Goal: Task Accomplishment & Management: Use online tool/utility

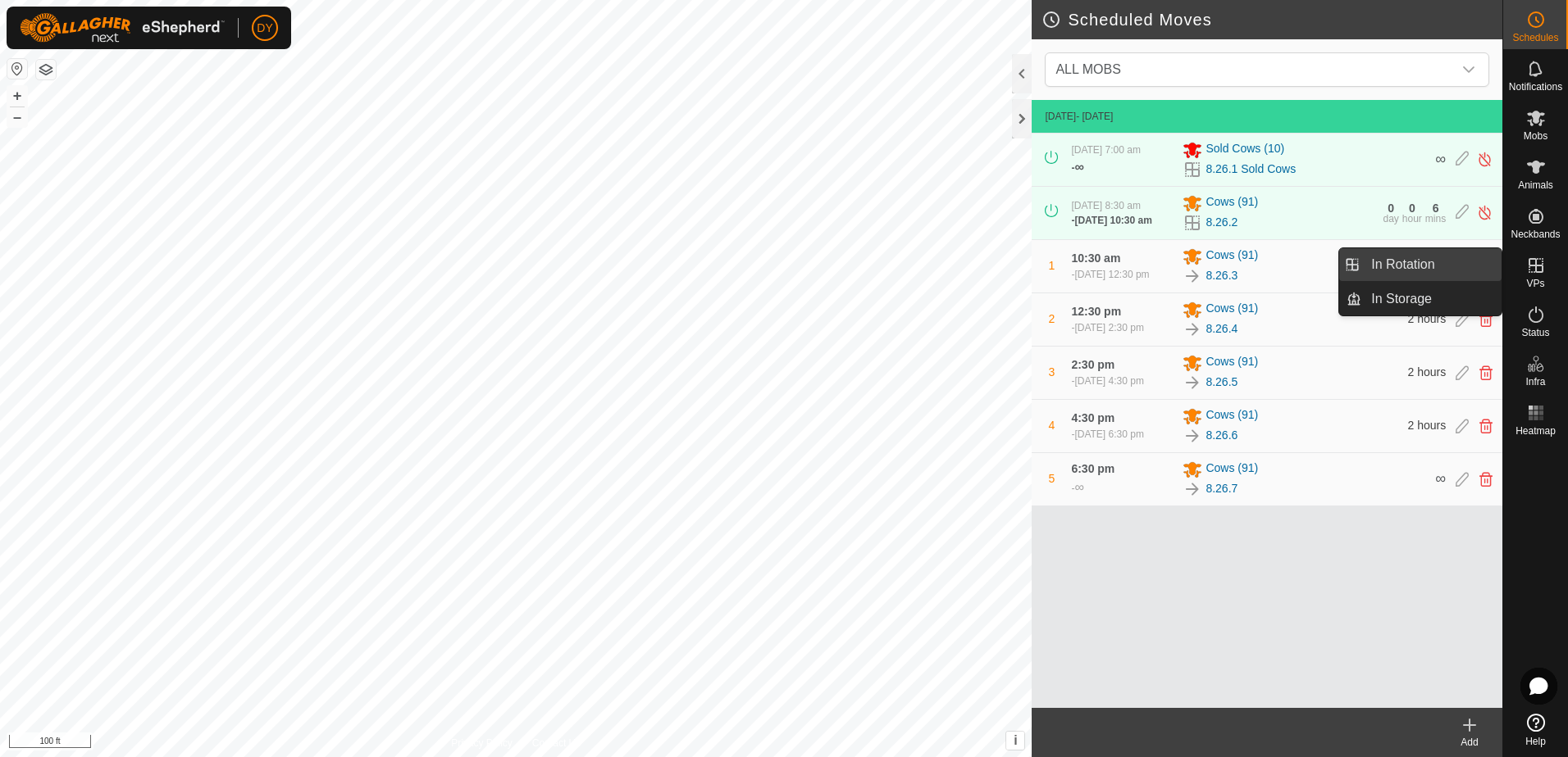
click at [1437, 267] on link "In Rotation" at bounding box center [1431, 264] width 141 height 32
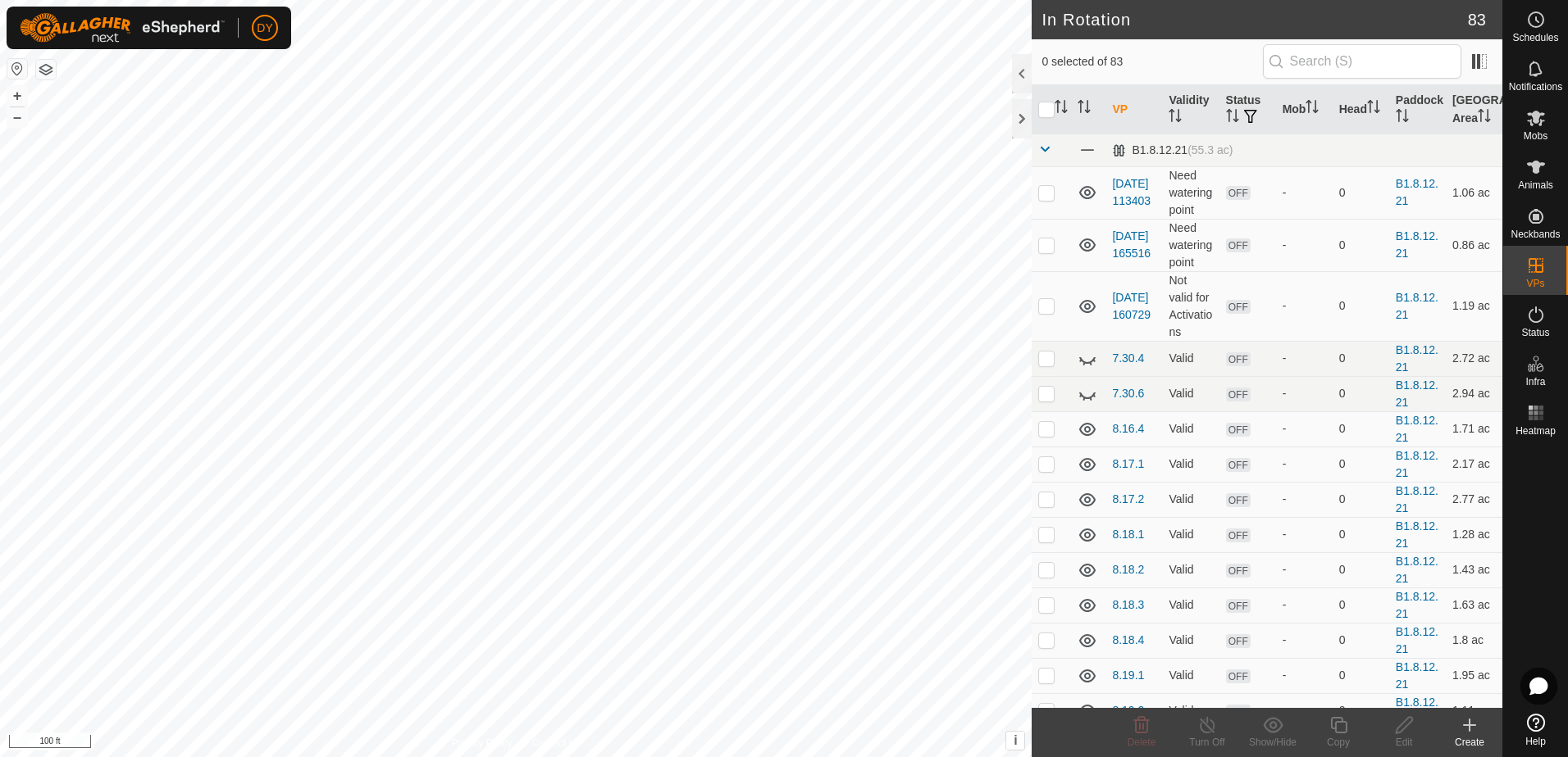
click at [1469, 726] on icon at bounding box center [1470, 726] width 12 height 0
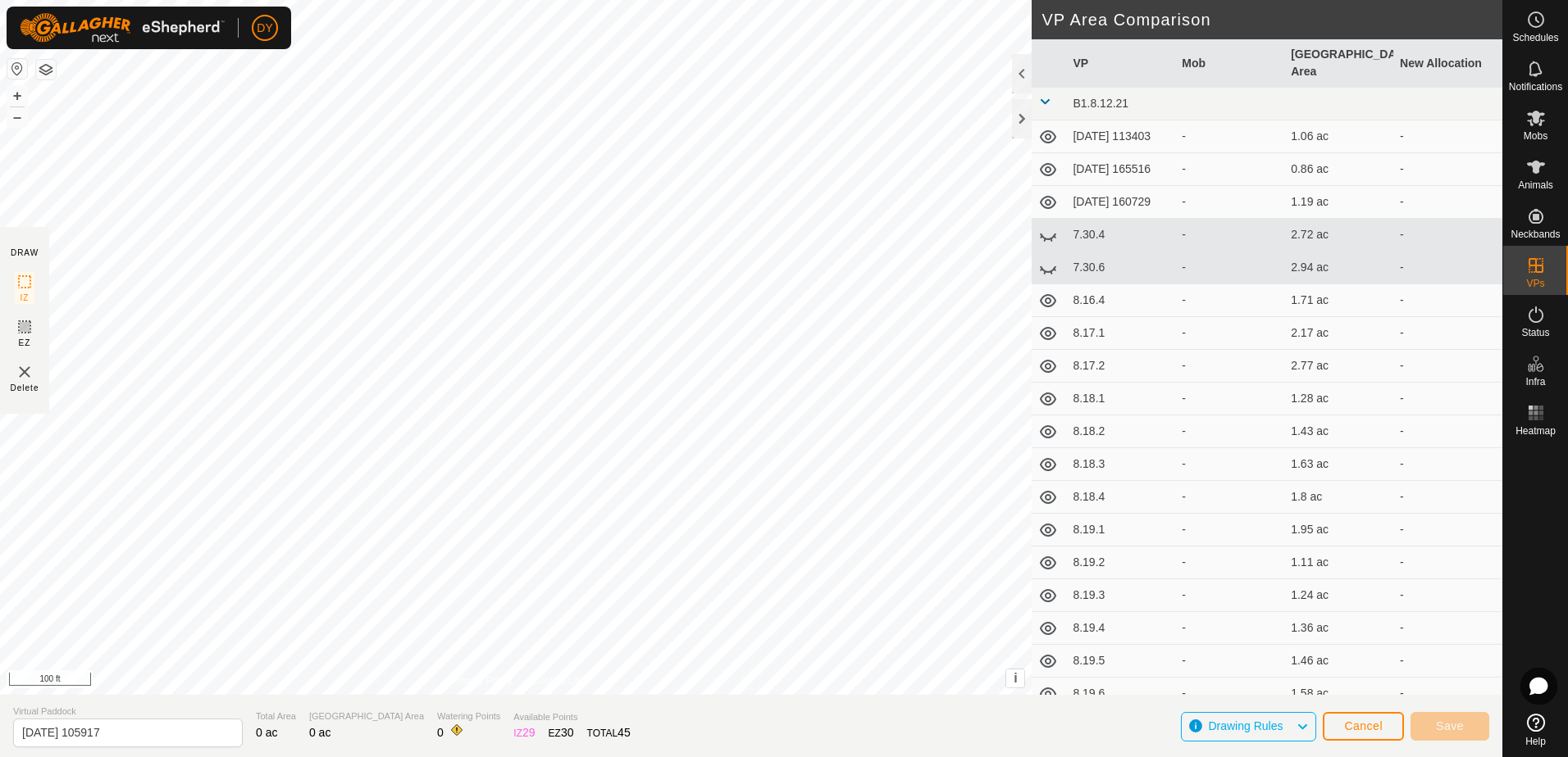
click at [0, 232] on html "DY Schedules Notifications Mobs Animals Neckbands VPs Status Infra Heatmap Help…" at bounding box center [784, 378] width 1568 height 757
click at [1358, 726] on span "Cancel" at bounding box center [1362, 726] width 38 height 13
